Goal: Transaction & Acquisition: Subscribe to service/newsletter

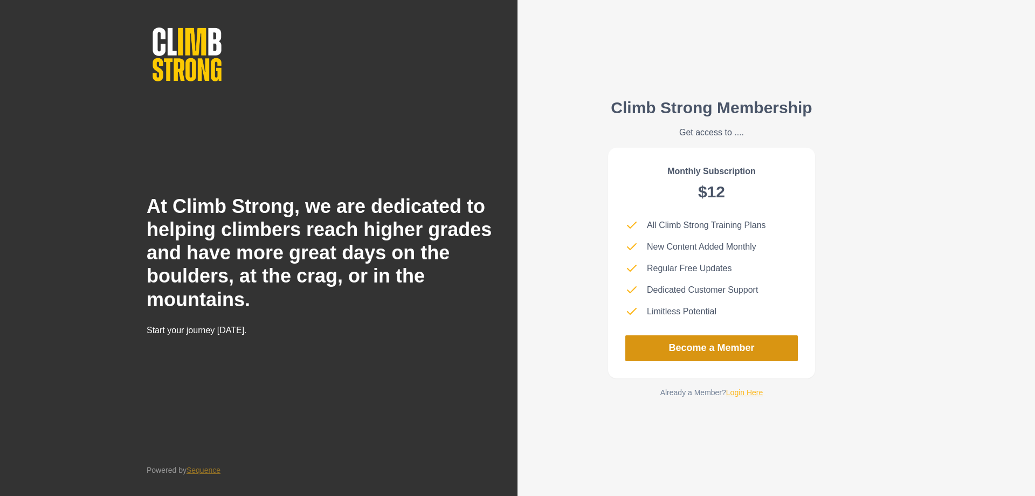
click at [730, 340] on link "Become a Member" at bounding box center [711, 348] width 172 height 26
click at [191, 59] on img at bounding box center [187, 55] width 81 height 66
click at [692, 351] on link "Become a Member" at bounding box center [711, 348] width 172 height 26
